Goal: Information Seeking & Learning: Learn about a topic

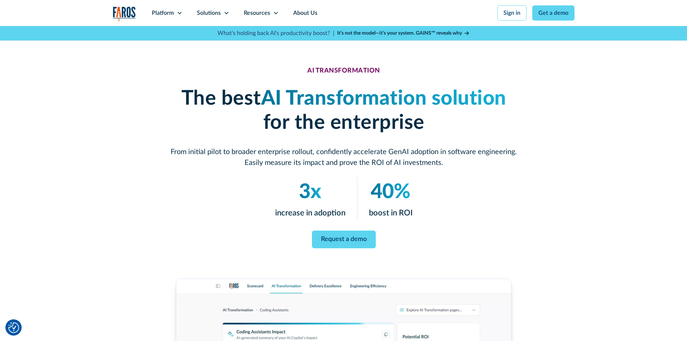
click at [410, 35] on strong "It’s not the model—it’s your system. GAINS™ reveals why" at bounding box center [399, 33] width 125 height 5
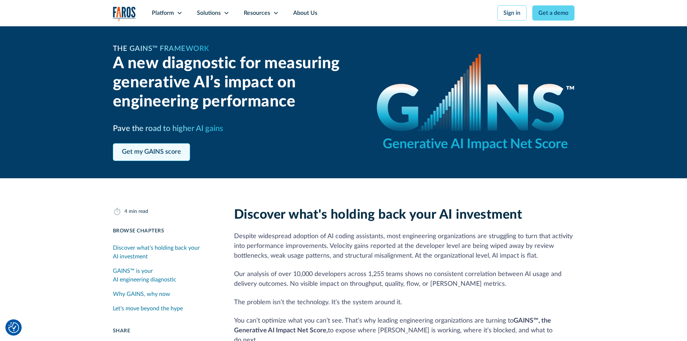
click at [164, 148] on link "Get my GAINS score" at bounding box center [151, 152] width 77 height 18
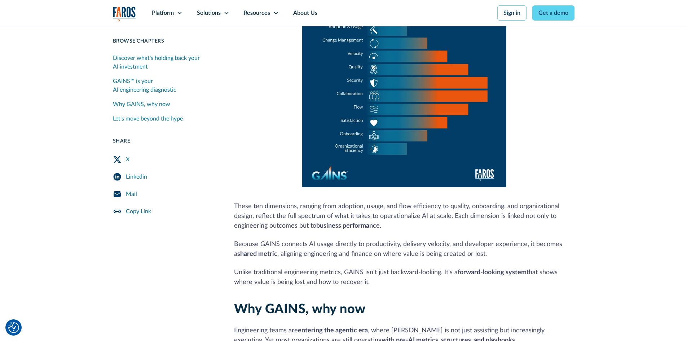
scroll to position [617, 0]
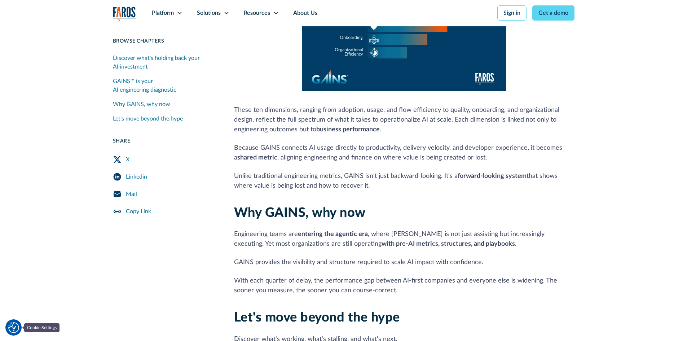
click at [14, 327] on img "Cookie Settings" at bounding box center [13, 327] width 11 height 11
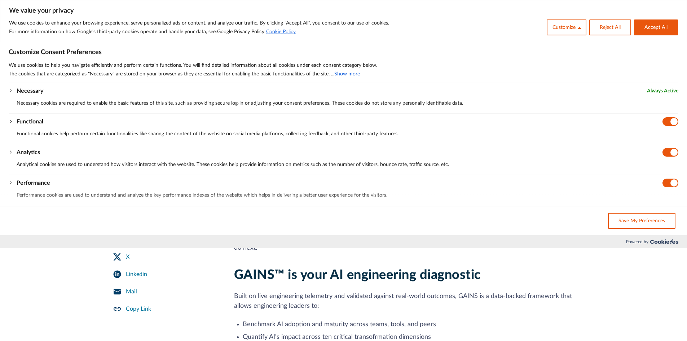
scroll to position [76, 0]
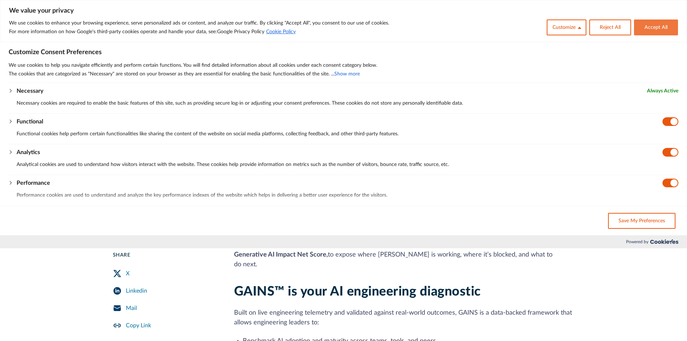
click at [651, 23] on button "Accept All" at bounding box center [656, 27] width 44 height 16
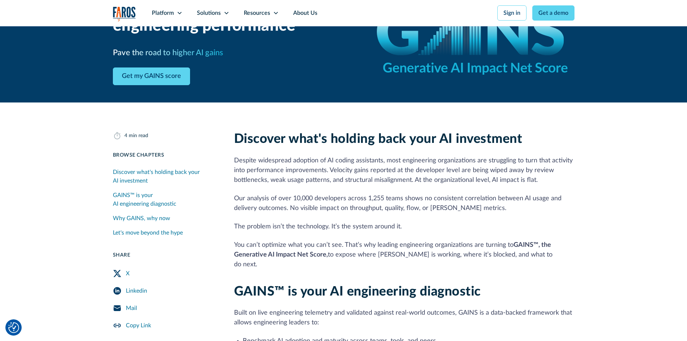
click at [119, 273] on icon "Twitter Share" at bounding box center [117, 273] width 9 height 9
click at [175, 159] on div "20 min read Discover what's holding back your AI investment GAINS™ is your AI e…" at bounding box center [165, 199] width 104 height 81
